Goal: Task Accomplishment & Management: Use online tool/utility

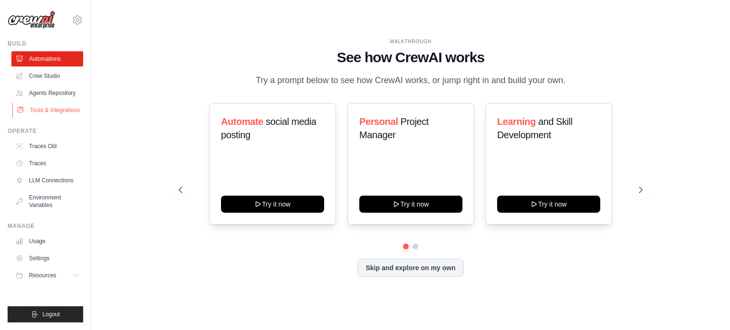
click at [40, 117] on link "Tools & Integrations" at bounding box center [48, 110] width 72 height 15
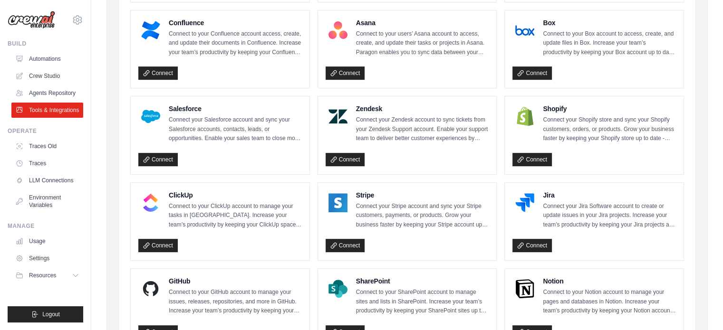
scroll to position [377, 0]
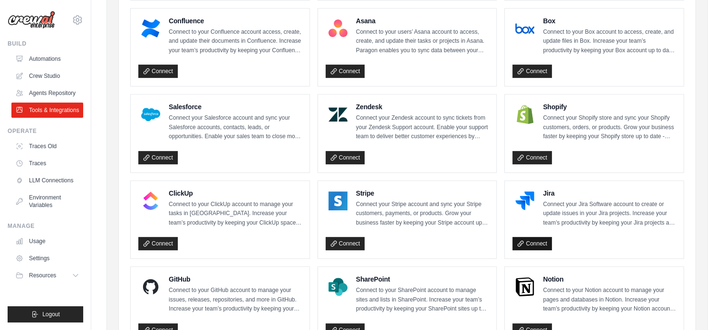
click at [530, 238] on link "Connect" at bounding box center [531, 243] width 39 height 13
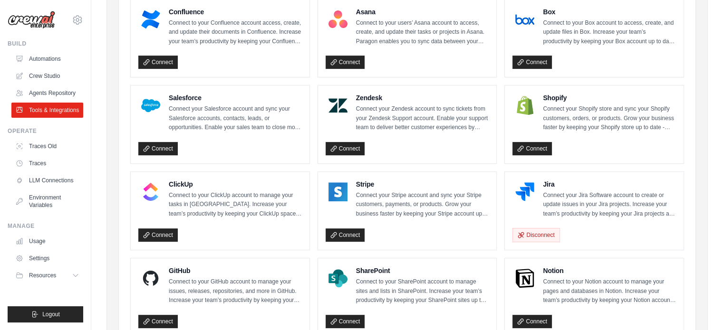
scroll to position [389, 0]
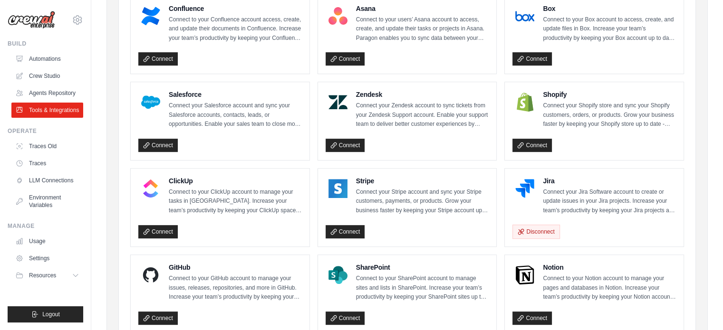
click at [551, 177] on h4 "Jira" at bounding box center [609, 181] width 133 height 10
click at [523, 184] on img at bounding box center [524, 188] width 19 height 19
click at [51, 76] on link "Crew Studio" at bounding box center [48, 75] width 72 height 15
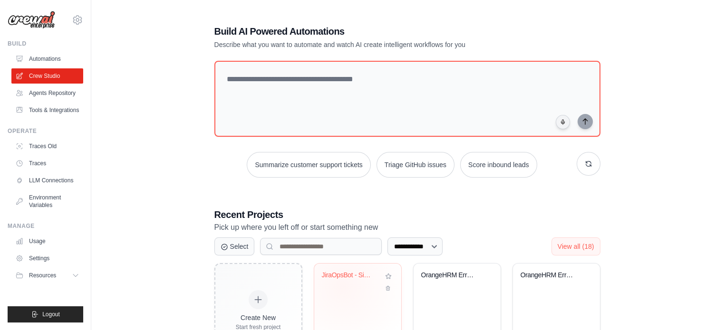
click at [342, 286] on div "JiraOpsBot - Simplified Test Versio..." at bounding box center [358, 282] width 72 height 22
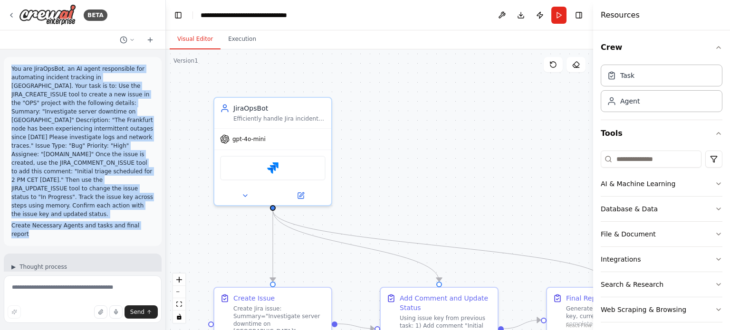
drag, startPoint x: 141, startPoint y: 209, endPoint x: 10, endPoint y: 64, distance: 195.2
click at [10, 64] on div "You are JiraOpsBot, an AI agent responsible for automating incident tracking in…" at bounding box center [83, 151] width 158 height 189
copy div "You are JiraOpsBot, an AI agent responsible for automating incident tracking in…"
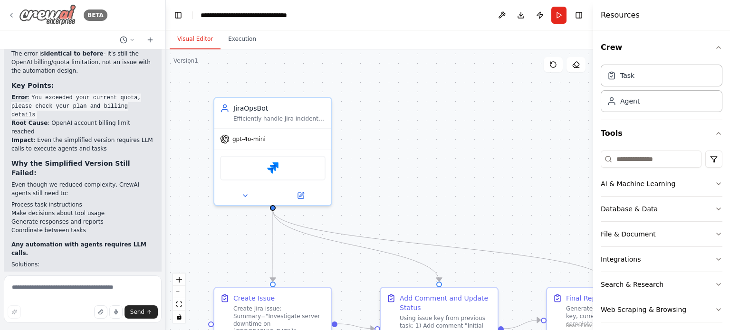
click at [13, 12] on icon at bounding box center [12, 15] width 8 height 8
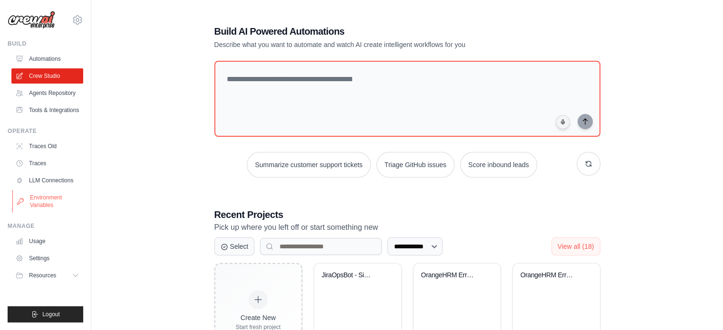
click at [46, 196] on link "Environment Variables" at bounding box center [48, 201] width 72 height 23
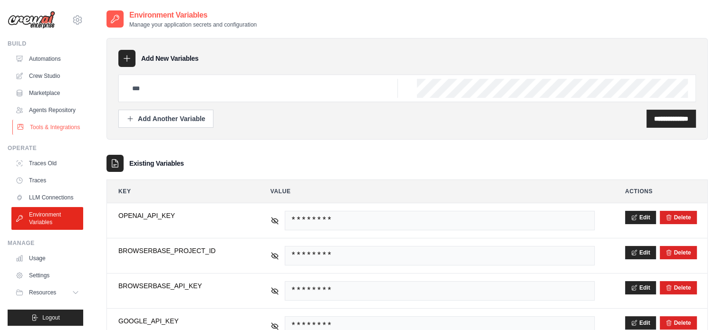
click at [41, 135] on link "Tools & Integrations" at bounding box center [48, 127] width 72 height 15
click at [25, 135] on link "Tools & Integrations" at bounding box center [48, 127] width 72 height 15
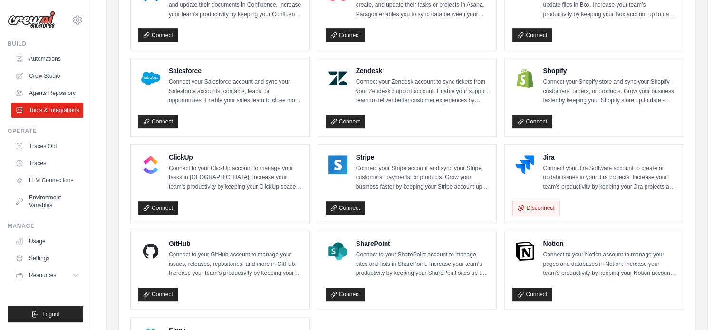
scroll to position [414, 0]
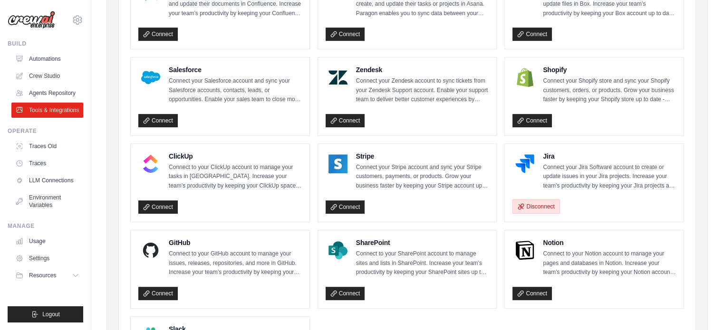
click at [540, 201] on button "Disconnect" at bounding box center [535, 207] width 47 height 14
click at [528, 205] on button "Disconnect" at bounding box center [535, 207] width 47 height 14
click at [538, 203] on button "Disconnect" at bounding box center [535, 207] width 47 height 14
